Goal: Check status: Check status

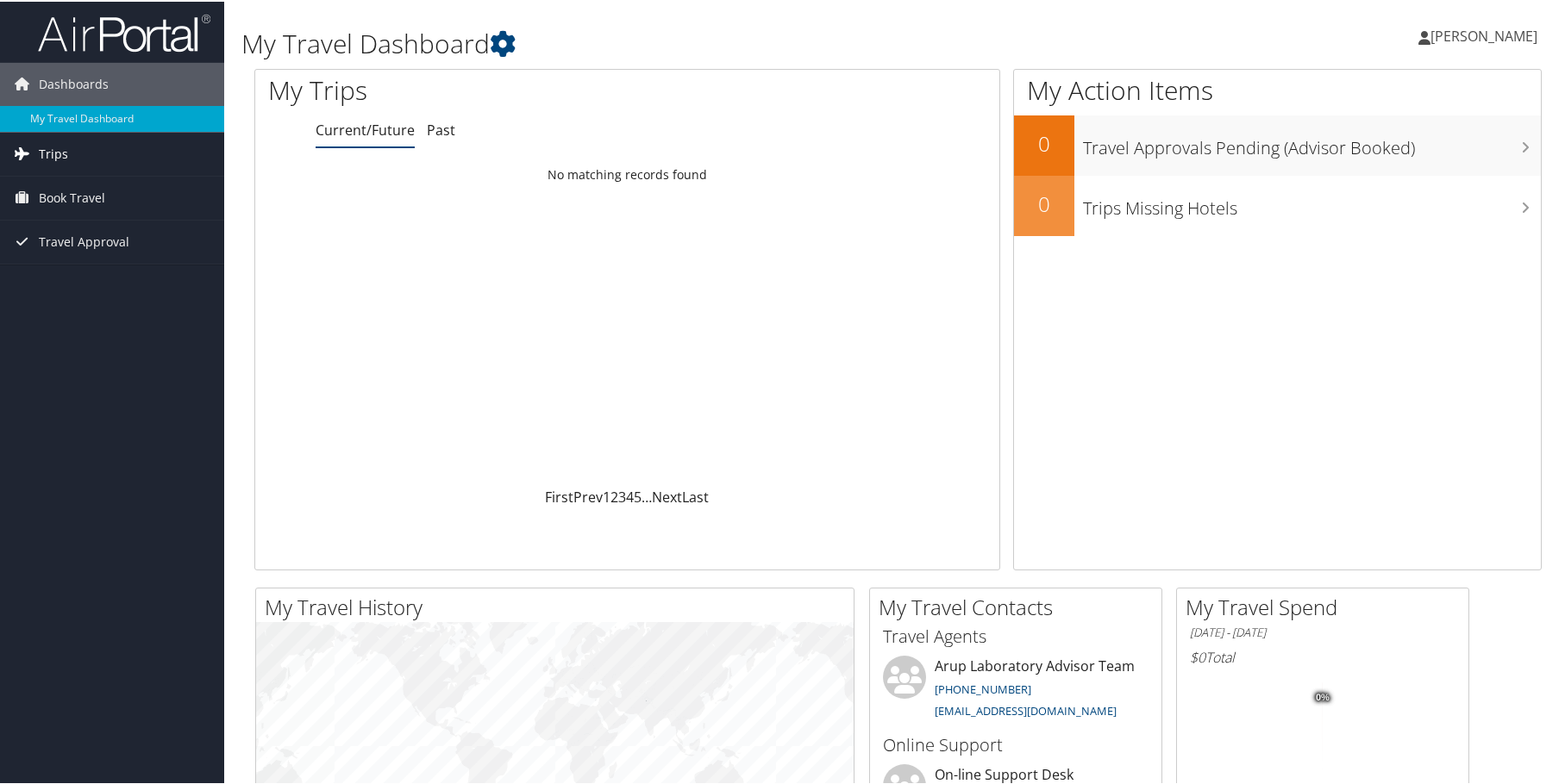
click at [43, 154] on span "Trips" at bounding box center [53, 152] width 29 height 43
click at [71, 189] on link "Current/Future Trips" at bounding box center [112, 188] width 225 height 26
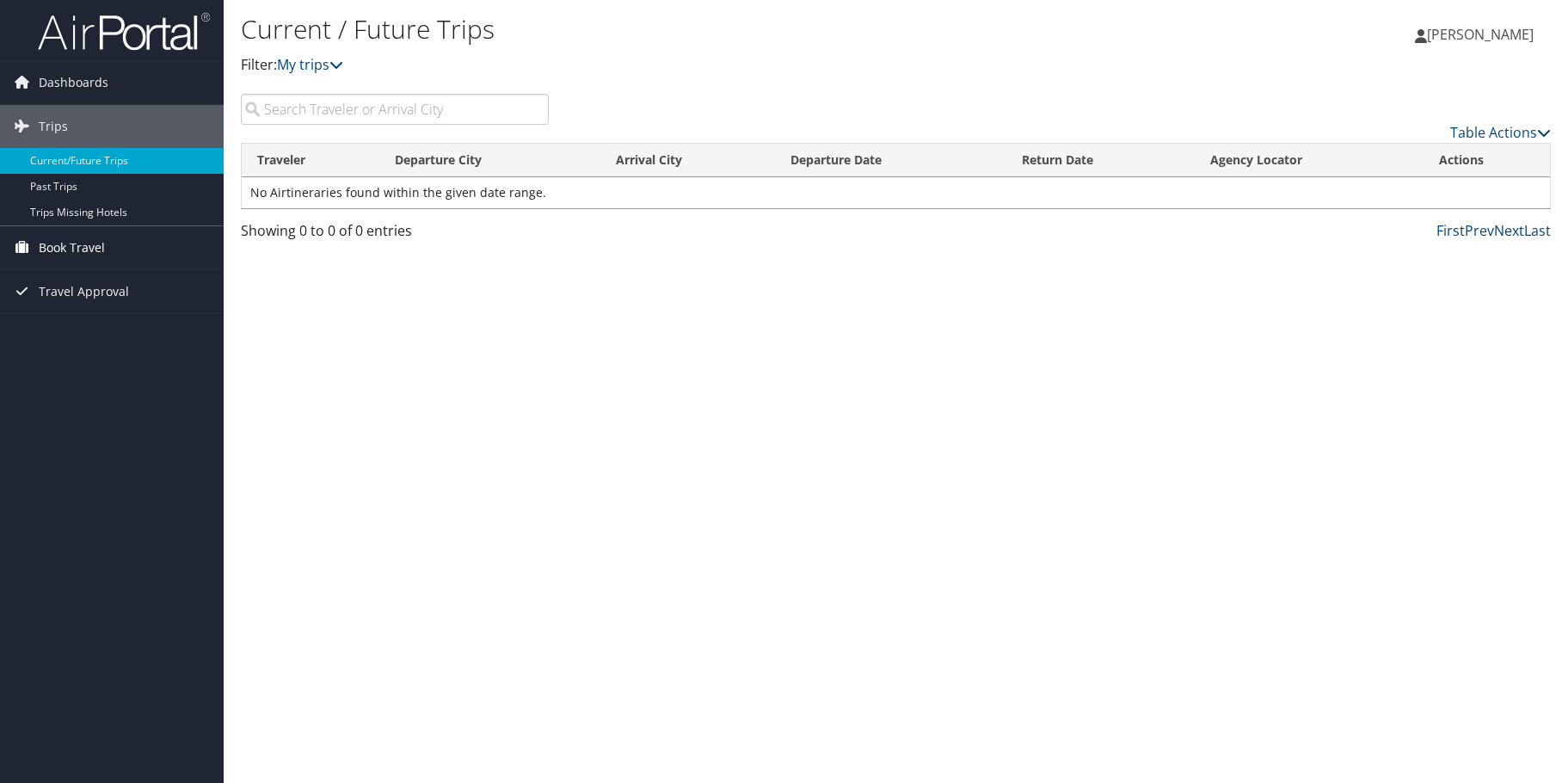
click at [39, 246] on span "Book Travel" at bounding box center [72, 247] width 67 height 43
click at [42, 365] on span "Travel Approval" at bounding box center [84, 369] width 91 height 43
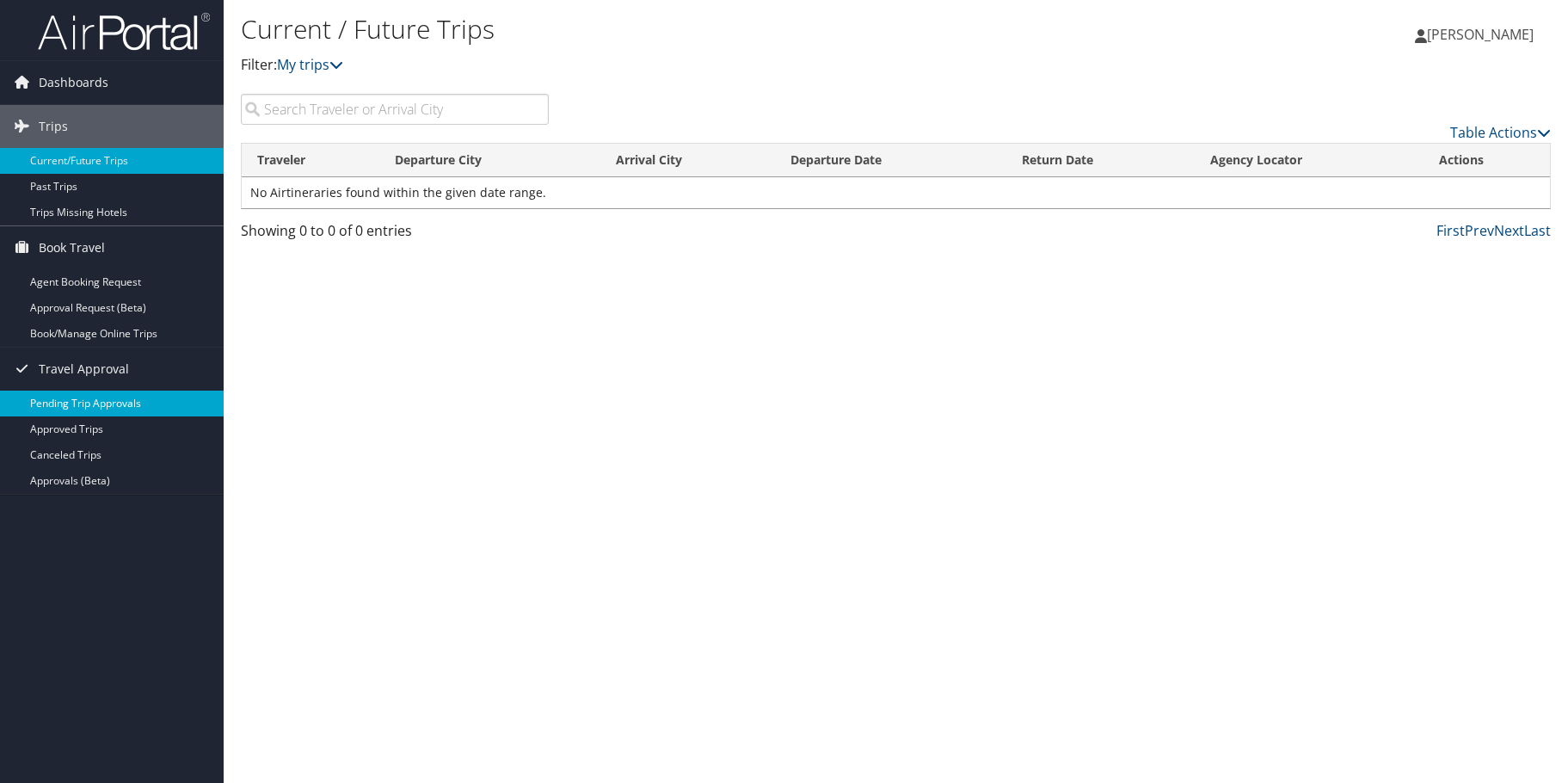
click at [29, 406] on link "Pending Trip Approvals" at bounding box center [112, 403] width 224 height 26
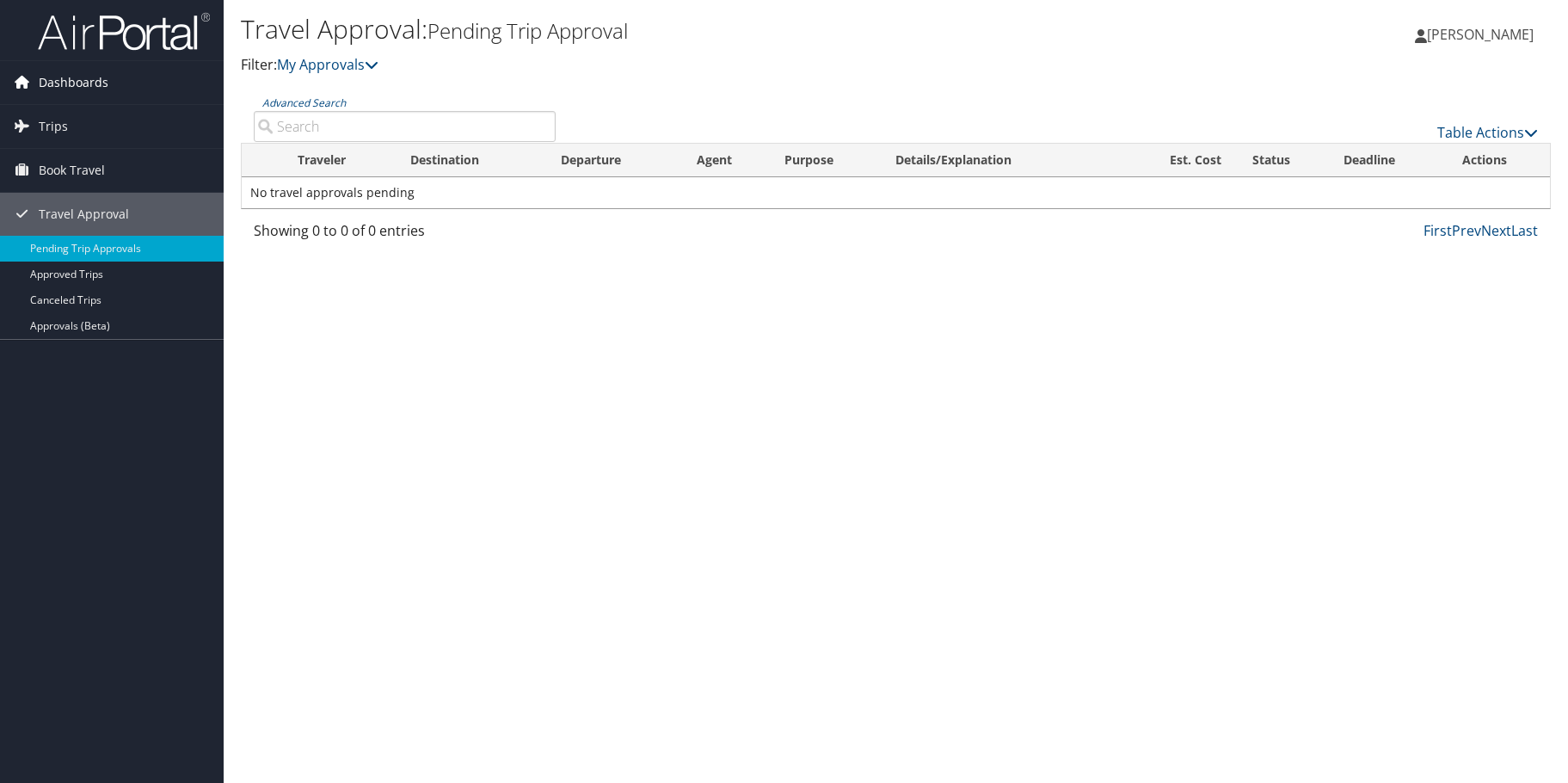
click at [43, 87] on span "Dashboards" at bounding box center [74, 82] width 70 height 43
